Goal: Navigation & Orientation: Find specific page/section

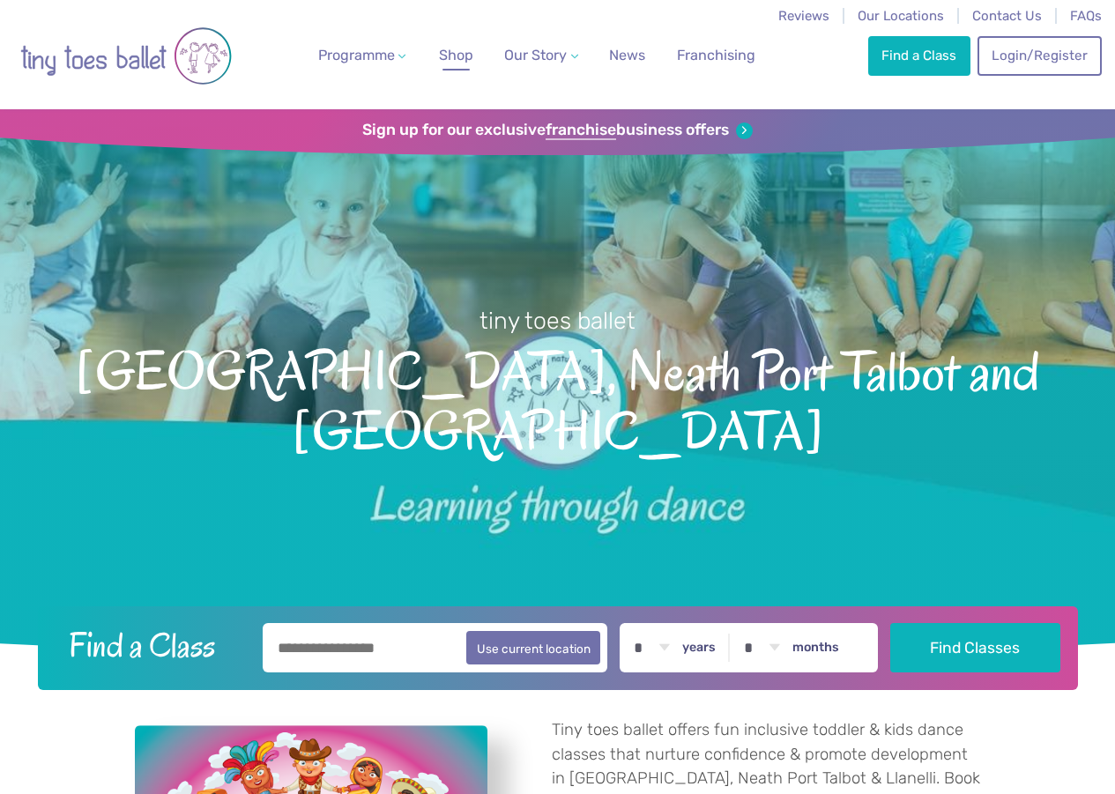
click at [452, 50] on span "Shop" at bounding box center [456, 55] width 34 height 17
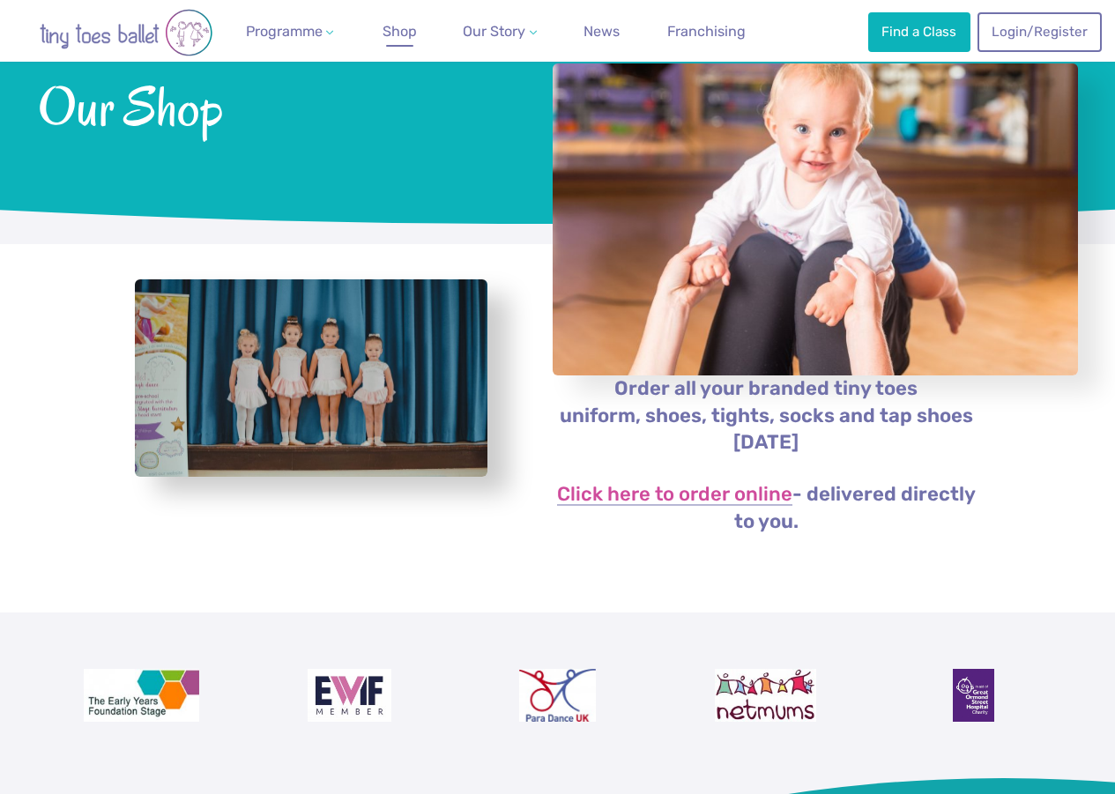
scroll to position [72, 0]
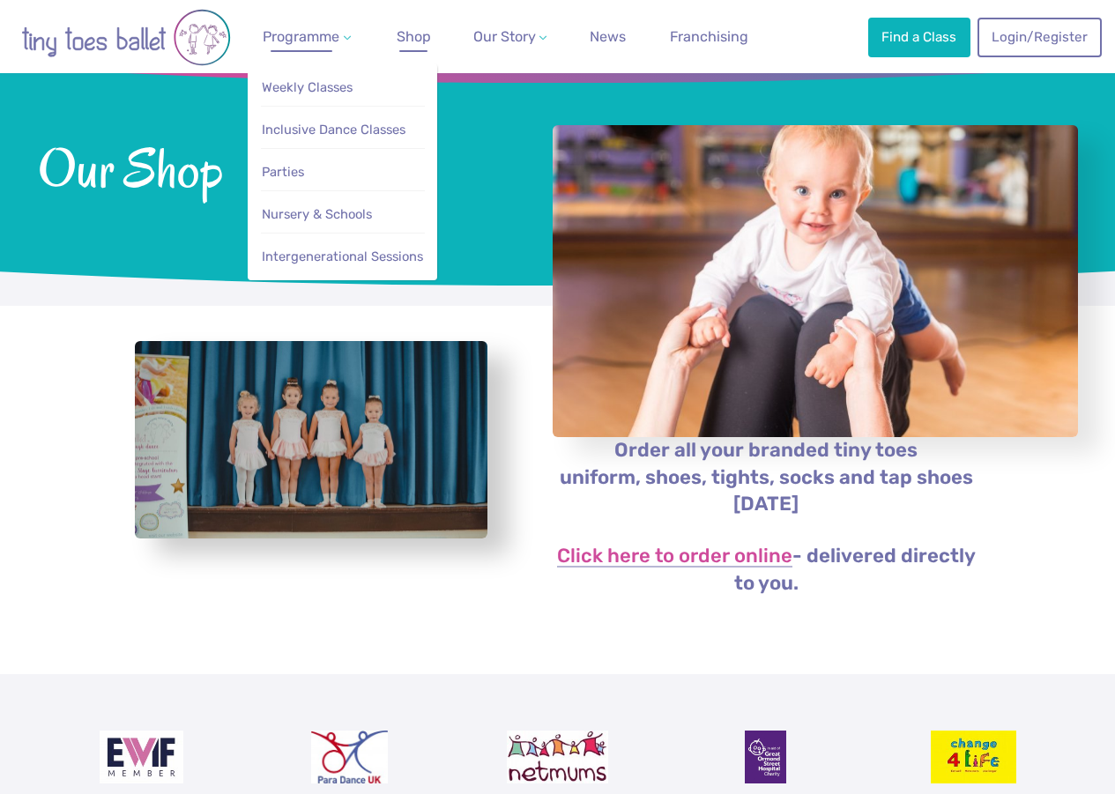
click at [304, 36] on span "Programme" at bounding box center [301, 36] width 77 height 17
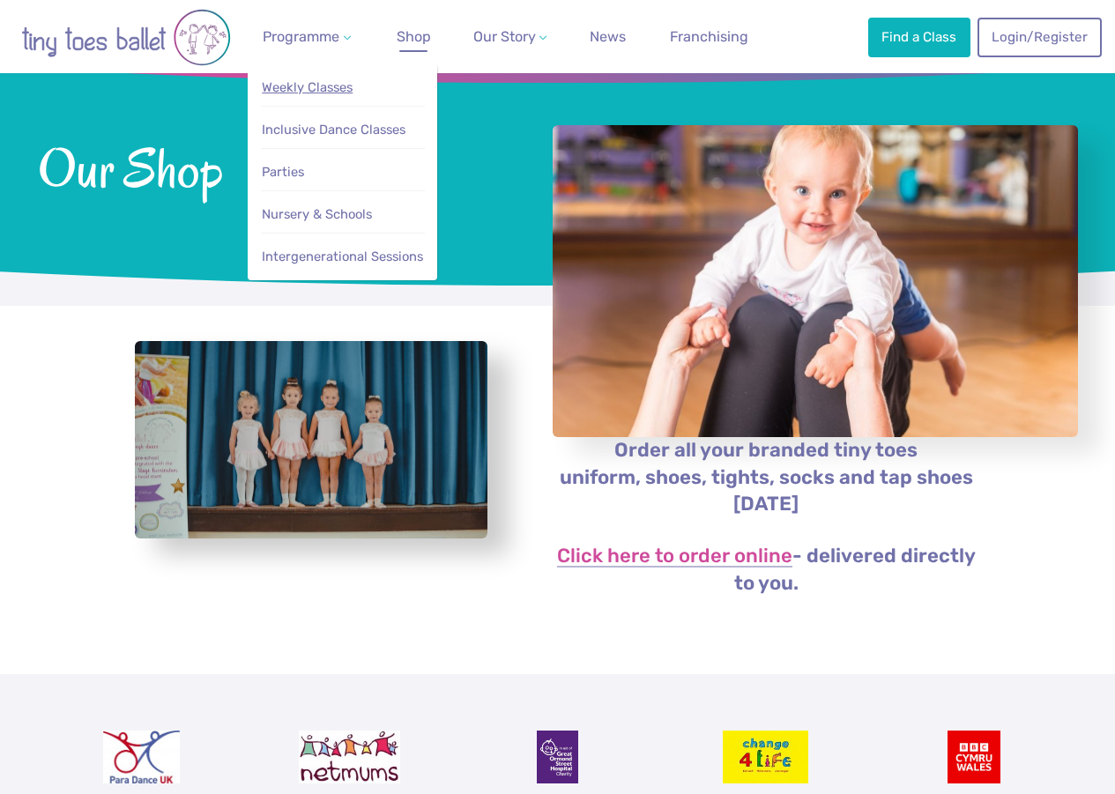
click at [315, 88] on span "Weekly Classes" at bounding box center [307, 87] width 91 height 16
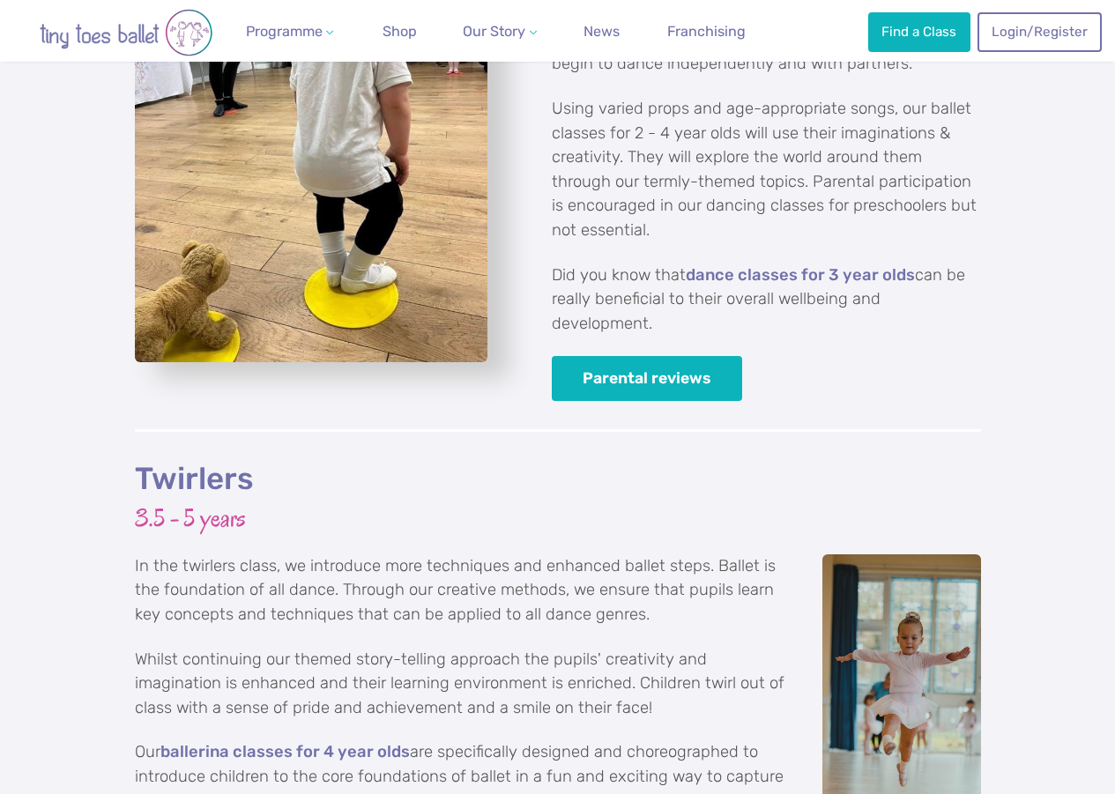
scroll to position [2909, 0]
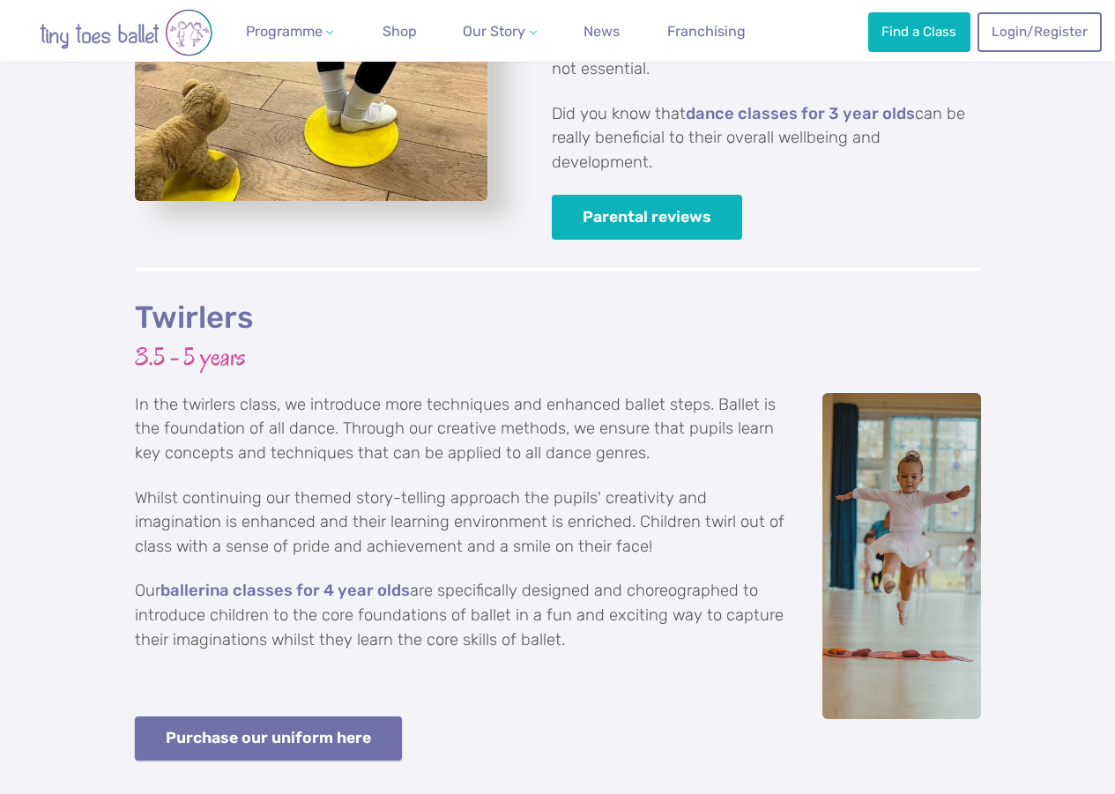
click at [257, 718] on link "Purchase our uniform here" at bounding box center [269, 739] width 268 height 45
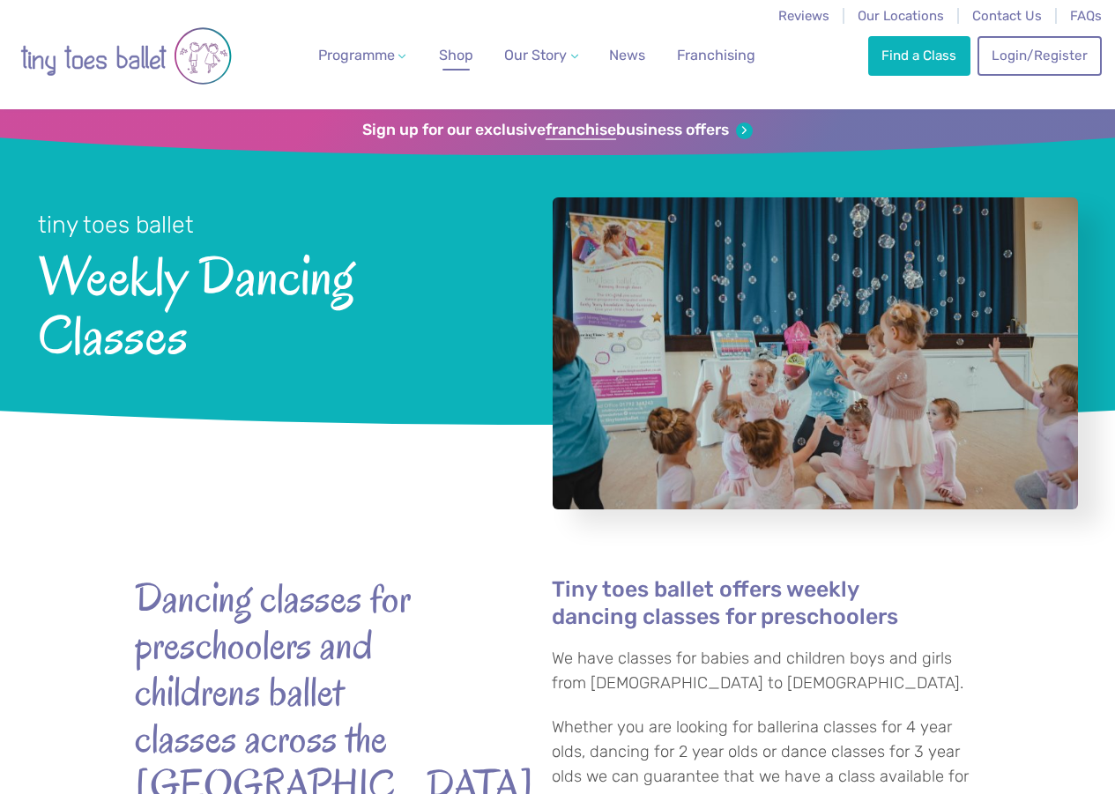
click at [443, 47] on span "Shop" at bounding box center [456, 55] width 34 height 17
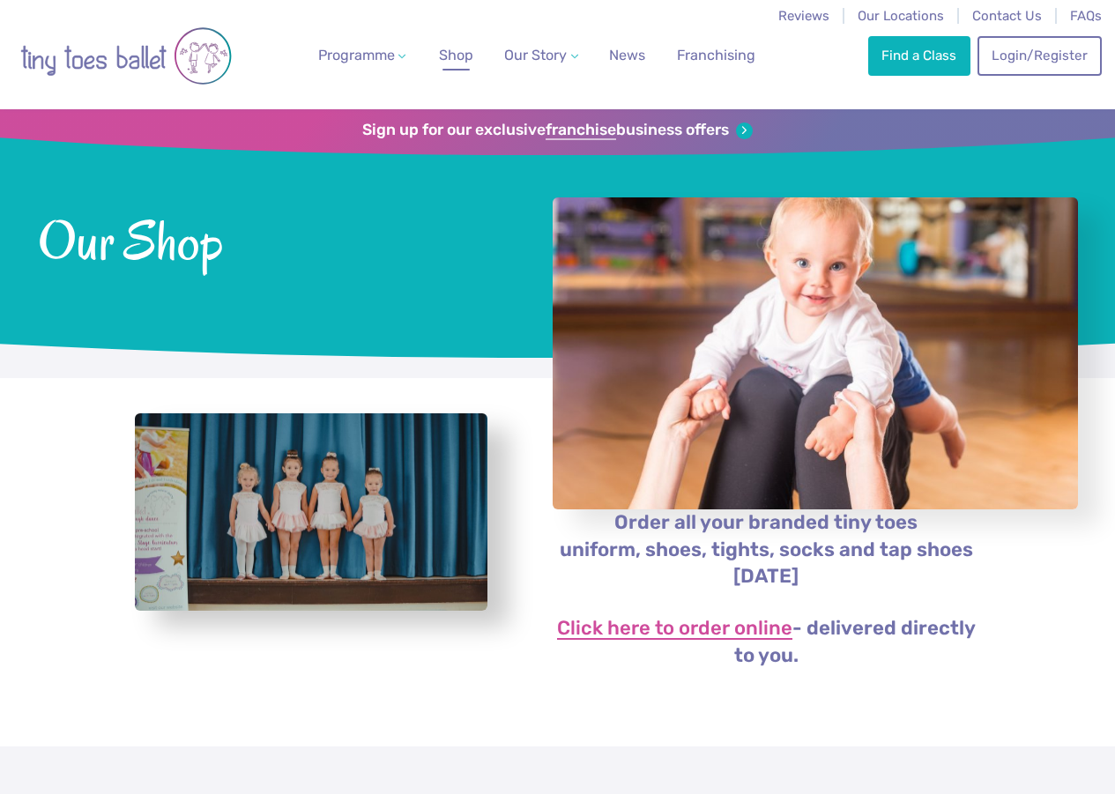
click at [675, 640] on link "Click here to order online" at bounding box center [674, 629] width 235 height 21
click at [609, 59] on span "News" at bounding box center [627, 55] width 36 height 17
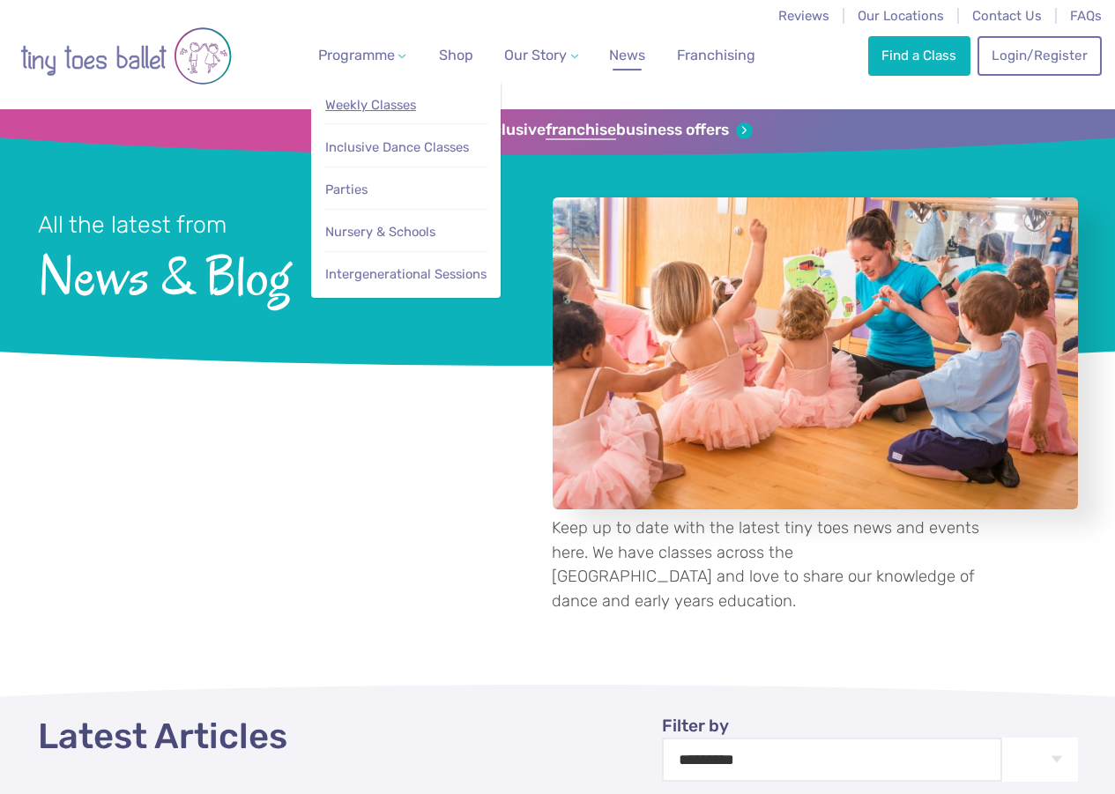
click at [366, 108] on span "Weekly Classes" at bounding box center [370, 105] width 91 height 16
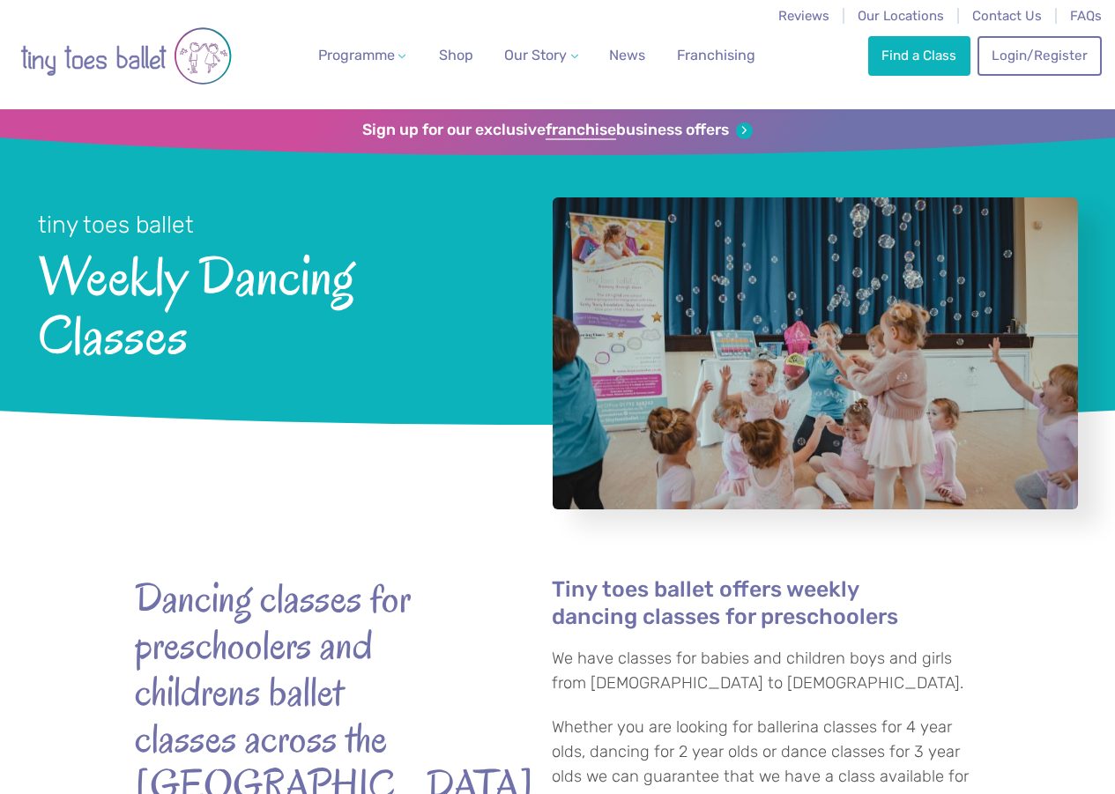
click at [602, 96] on li "News" at bounding box center [627, 54] width 63 height 109
click at [757, 62] on div "Programme Weekly Classes Inclusive Dance Classes Parties Nursery & Schools Inte…" at bounding box center [561, 54] width 1082 height 109
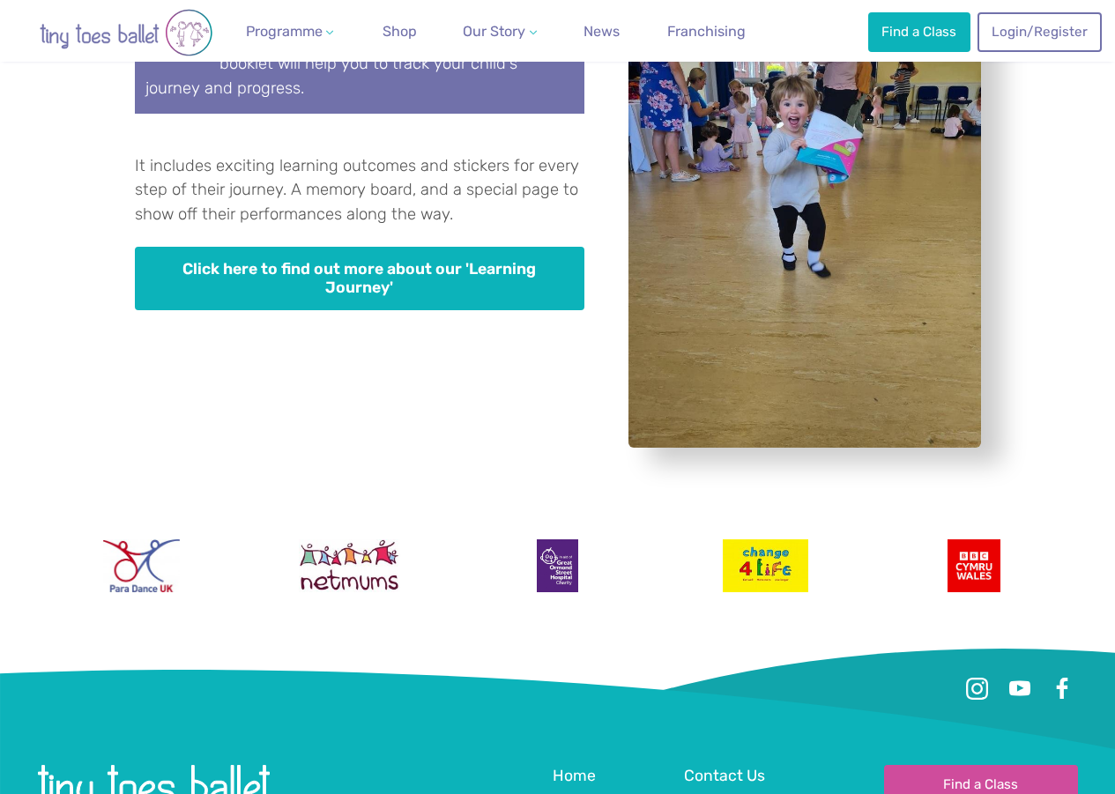
scroll to position [5085, 0]
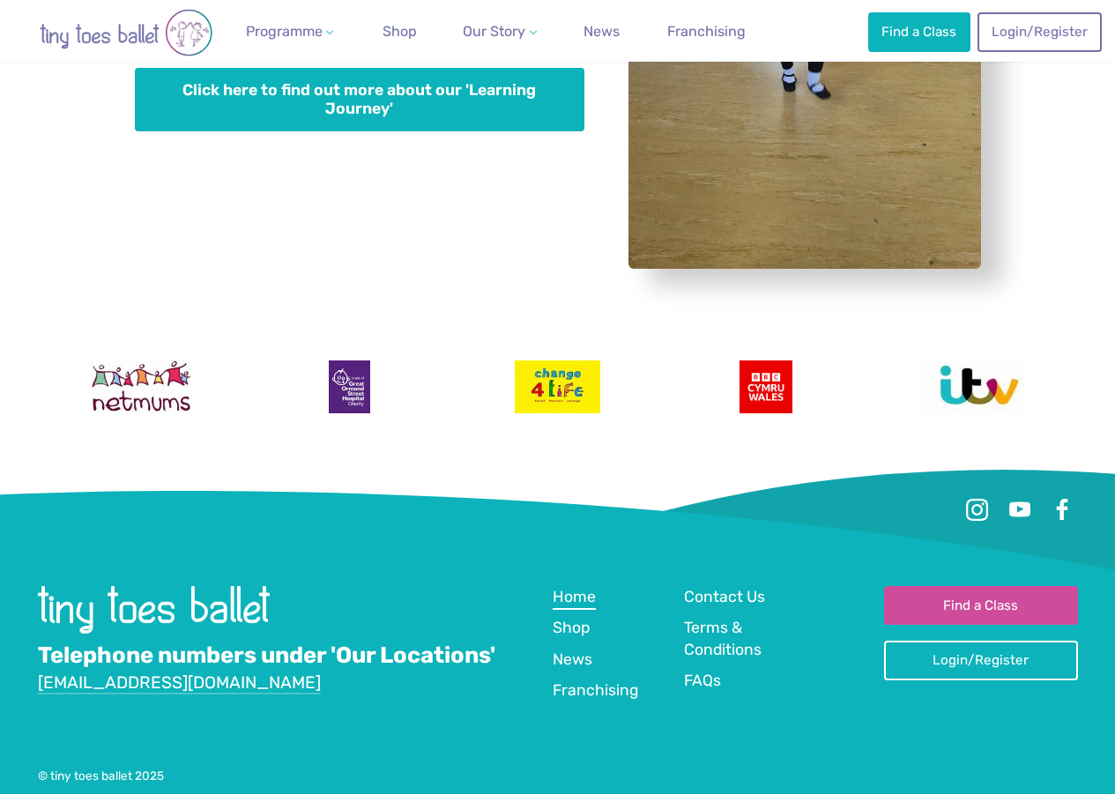
click at [581, 588] on span "Home" at bounding box center [574, 597] width 43 height 18
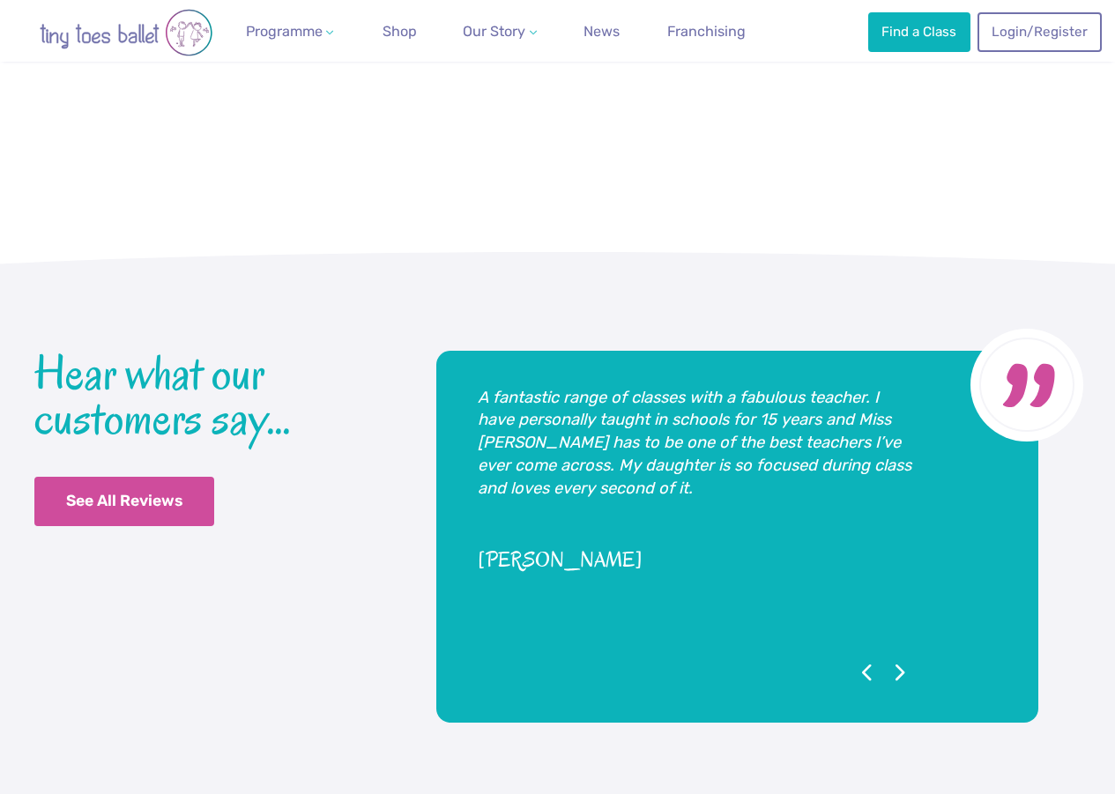
scroll to position [2864, 0]
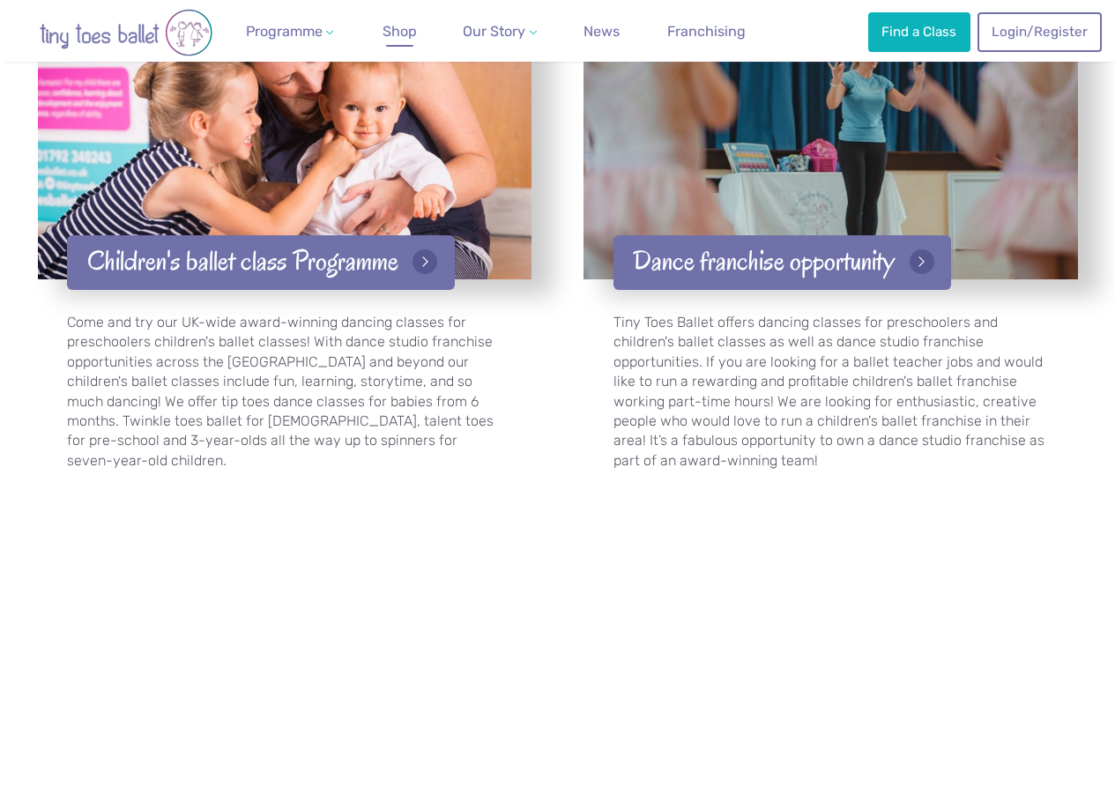
click at [383, 27] on span "Shop" at bounding box center [400, 31] width 34 height 17
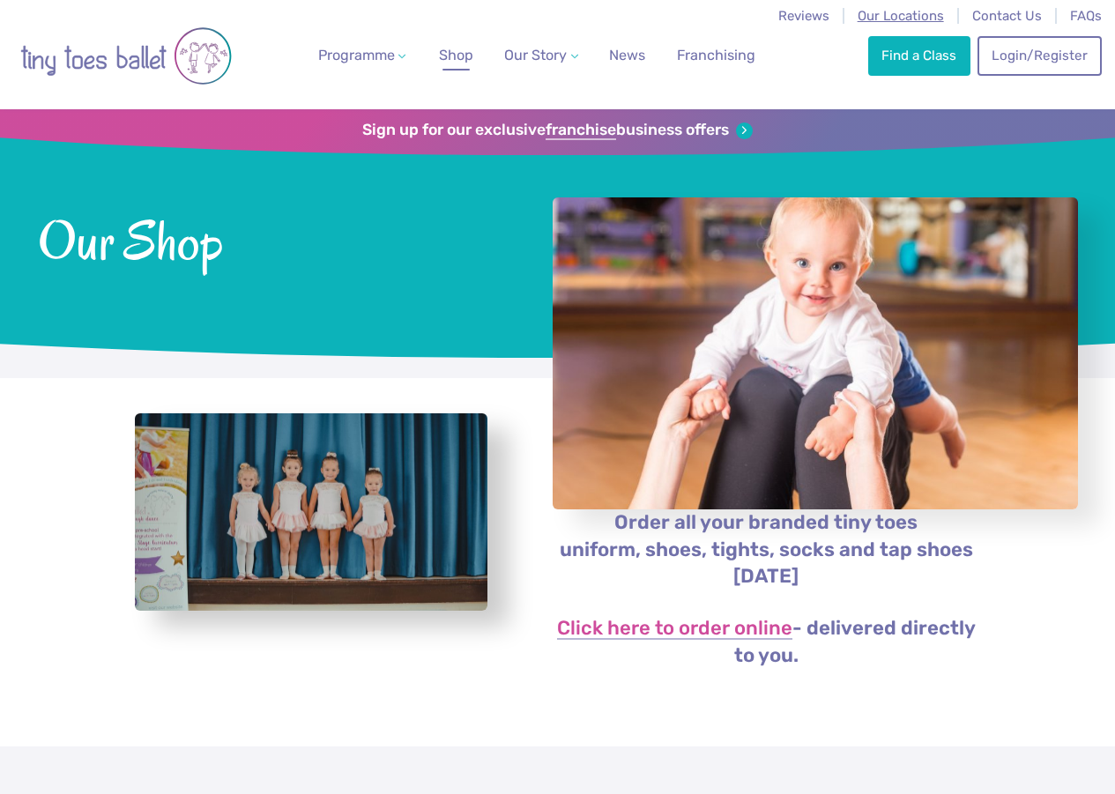
click at [889, 18] on span "Our Locations" at bounding box center [901, 16] width 86 height 16
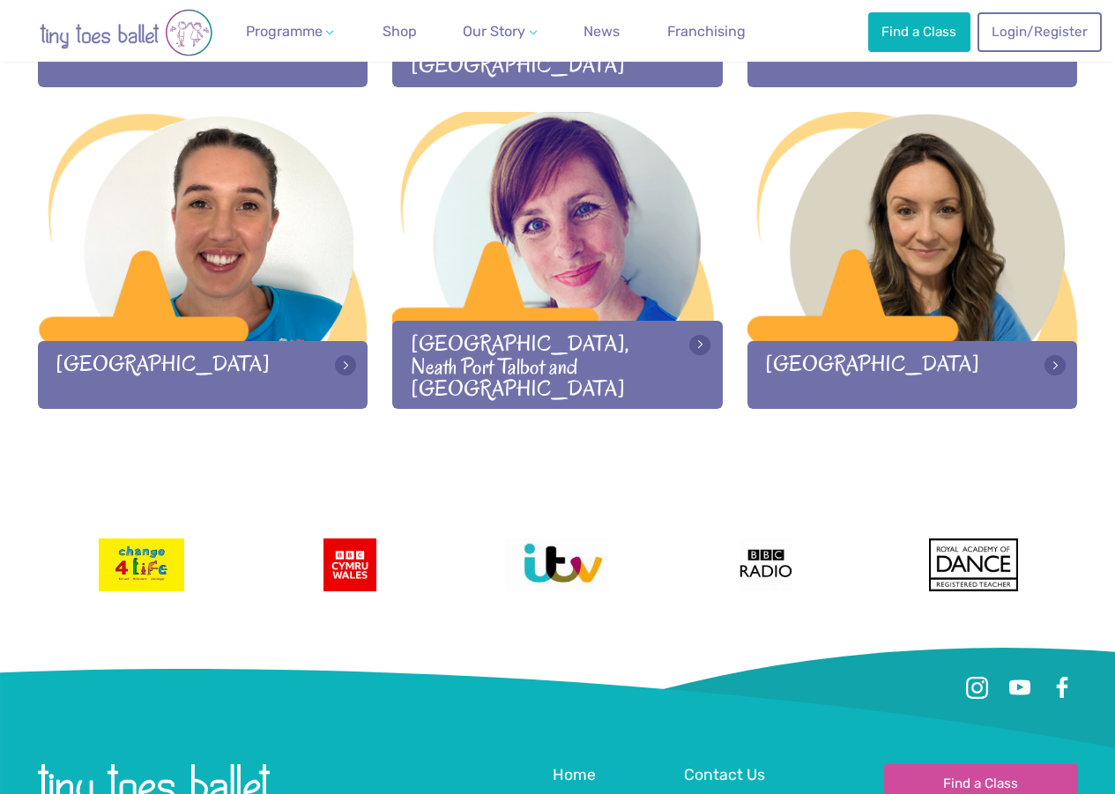
scroll to position [2342, 0]
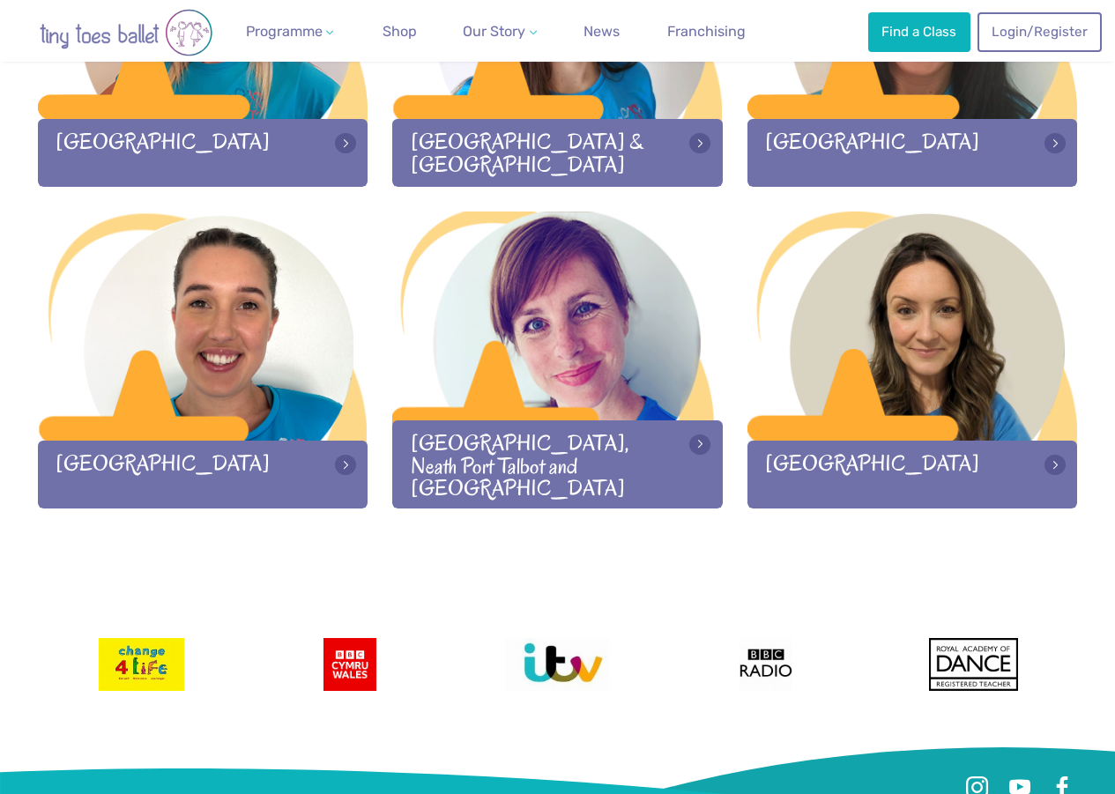
click at [542, 357] on div at bounding box center [557, 328] width 331 height 233
